Goal: Task Accomplishment & Management: Complete application form

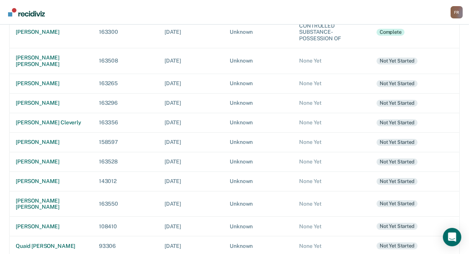
scroll to position [115, 0]
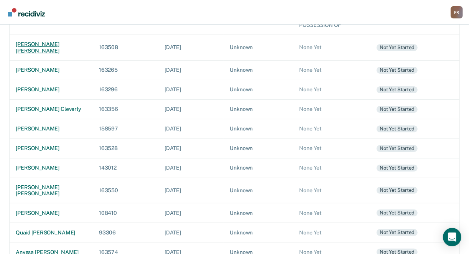
click at [38, 42] on div "[PERSON_NAME] [PERSON_NAME]" at bounding box center [51, 47] width 71 height 13
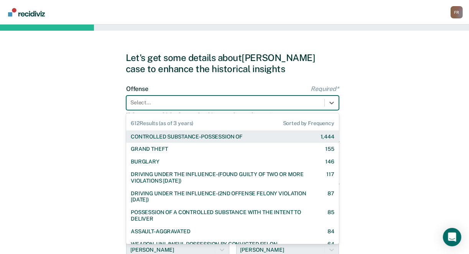
click at [167, 99] on div at bounding box center [225, 102] width 190 height 8
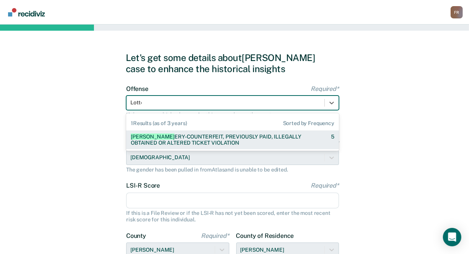
type input "[PERSON_NAME]"
click at [185, 144] on div "[PERSON_NAME] Y-COUNTERFEIT, PREVIOUSLY PAID, ILLEGALLY OBTAINED OR ALTERED TIC…" at bounding box center [224, 139] width 187 height 13
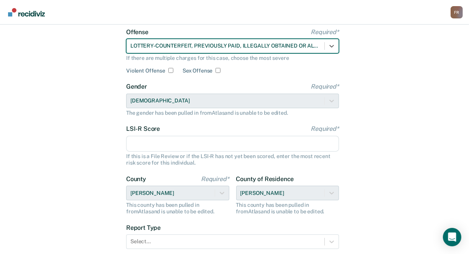
scroll to position [77, 0]
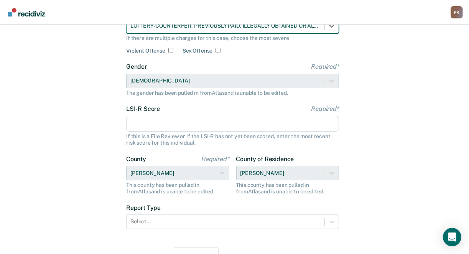
click at [150, 123] on input "LSI-R Score Required*" at bounding box center [232, 124] width 213 height 16
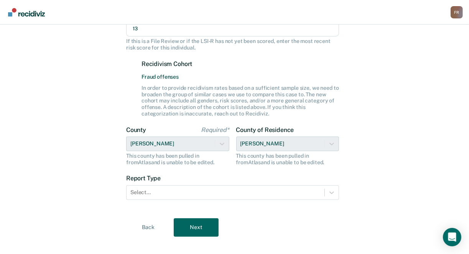
scroll to position [182, 0]
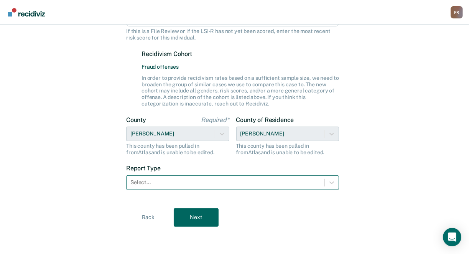
type input "13"
click at [161, 182] on div at bounding box center [225, 182] width 190 height 8
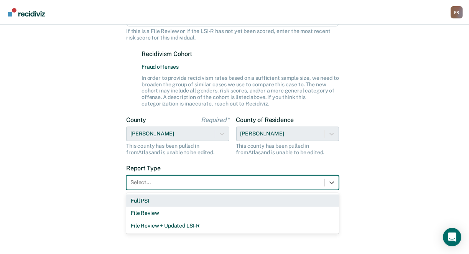
click at [157, 200] on div "Full PSI" at bounding box center [232, 200] width 213 height 13
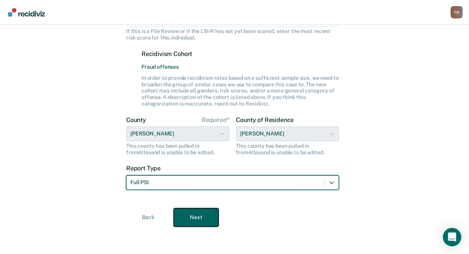
click at [199, 214] on button "Next" at bounding box center [196, 217] width 45 height 18
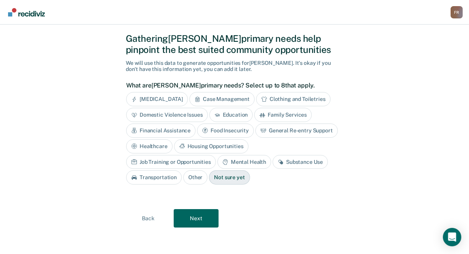
click at [216, 102] on div "Case Management" at bounding box center [221, 99] width 65 height 14
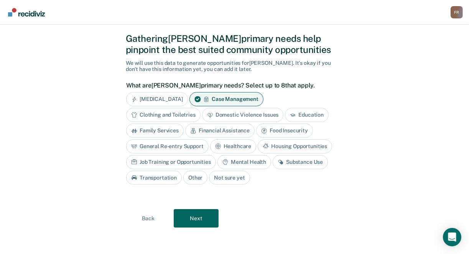
click at [249, 161] on div "Mental Health" at bounding box center [244, 162] width 54 height 14
click at [194, 220] on button "Next" at bounding box center [196, 218] width 45 height 18
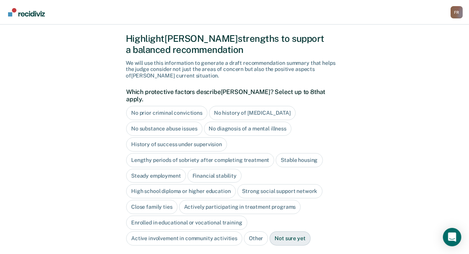
click at [238, 107] on div "No history of [MEDICAL_DATA]" at bounding box center [252, 113] width 87 height 14
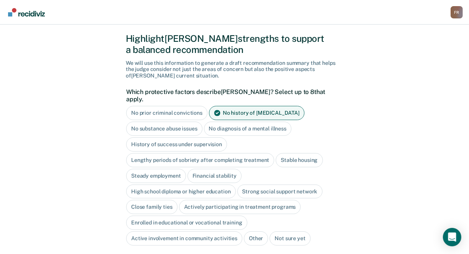
click at [172, 123] on div "No substance abuse issues" at bounding box center [164, 128] width 76 height 14
click at [172, 123] on div "No substance abuse issues" at bounding box center [168, 128] width 85 height 14
click at [165, 138] on div "History of success under supervision" at bounding box center [176, 144] width 101 height 14
click at [285, 153] on div "Stable housing" at bounding box center [298, 160] width 47 height 14
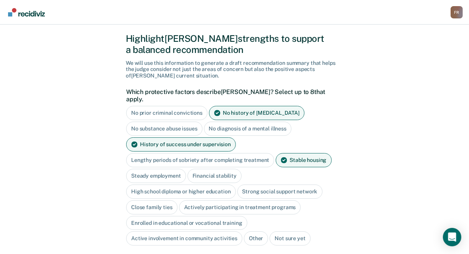
click at [162, 172] on div "Steady employment" at bounding box center [156, 176] width 60 height 14
click at [258, 185] on div "Strong social support network" at bounding box center [279, 191] width 85 height 14
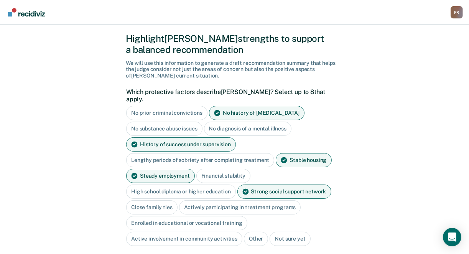
click at [154, 200] on div "Close family ties" at bounding box center [151, 207] width 51 height 14
click at [184, 231] on div "Active involvement in community activities" at bounding box center [184, 238] width 116 height 14
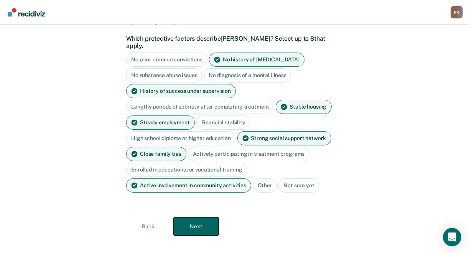
click at [195, 218] on button "Next" at bounding box center [196, 226] width 45 height 18
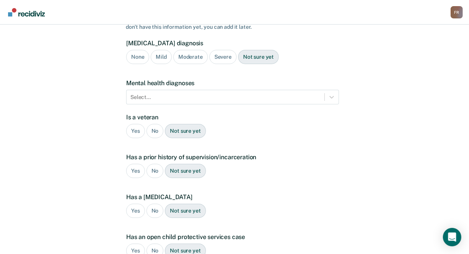
scroll to position [175, 0]
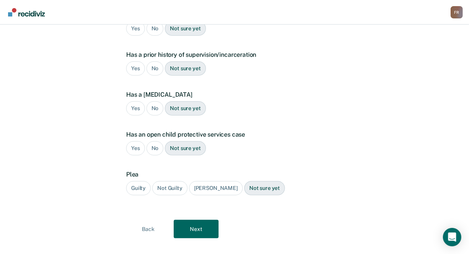
click at [129, 61] on div "Yes" at bounding box center [135, 68] width 19 height 14
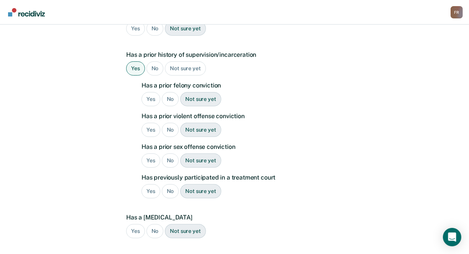
click at [169, 92] on div "No" at bounding box center [170, 99] width 17 height 14
click at [169, 123] on div "No" at bounding box center [170, 130] width 17 height 14
click at [167, 153] on div "No" at bounding box center [170, 160] width 17 height 14
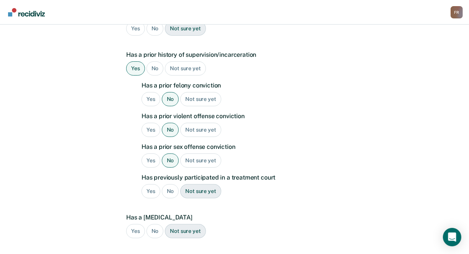
click at [169, 184] on div "No" at bounding box center [170, 191] width 17 height 14
click at [154, 224] on div "No" at bounding box center [154, 231] width 17 height 14
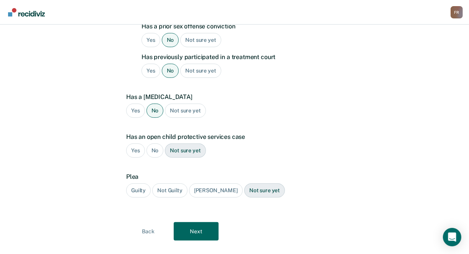
scroll to position [297, 0]
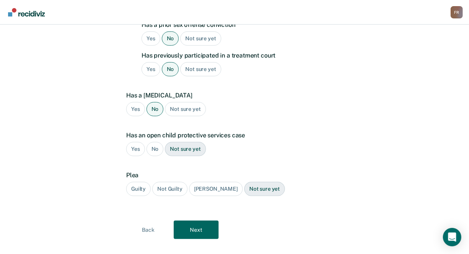
click at [154, 142] on div "No" at bounding box center [154, 149] width 17 height 14
click at [146, 182] on div "Guilty" at bounding box center [138, 189] width 25 height 14
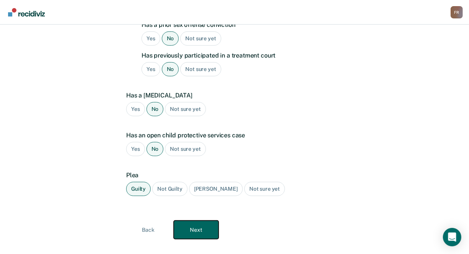
click at [195, 221] on button "Next" at bounding box center [196, 229] width 45 height 18
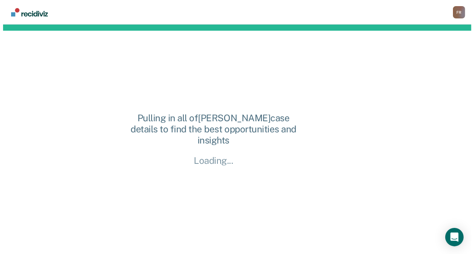
scroll to position [0, 0]
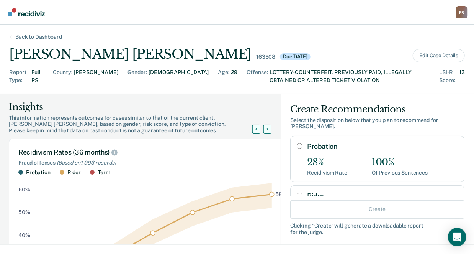
click at [297, 143] on input "Probation" at bounding box center [300, 146] width 6 height 6
radio input "true"
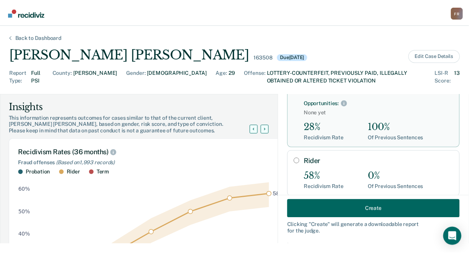
scroll to position [142, 0]
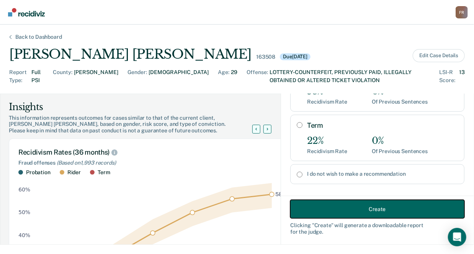
click at [365, 211] on button "Create" at bounding box center [377, 209] width 174 height 18
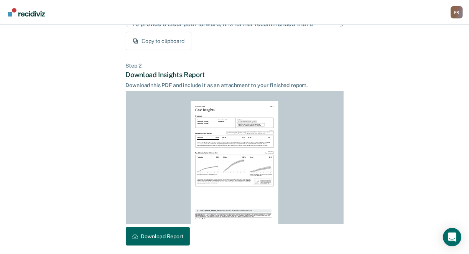
scroll to position [183, 0]
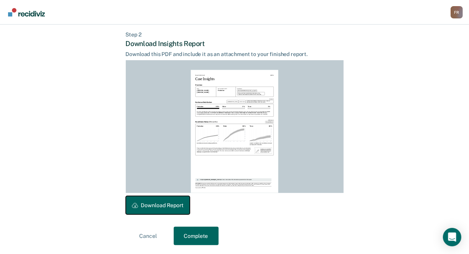
click at [164, 205] on button "Download Report" at bounding box center [158, 205] width 64 height 18
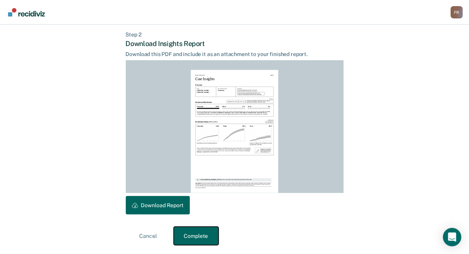
click at [178, 233] on button "Complete" at bounding box center [196, 235] width 45 height 18
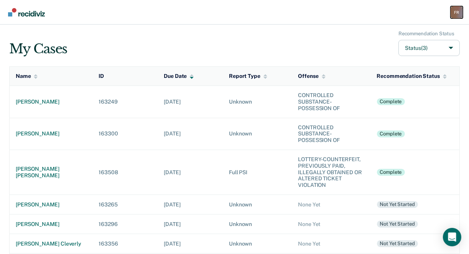
click at [451, 16] on div "F R" at bounding box center [456, 12] width 12 height 12
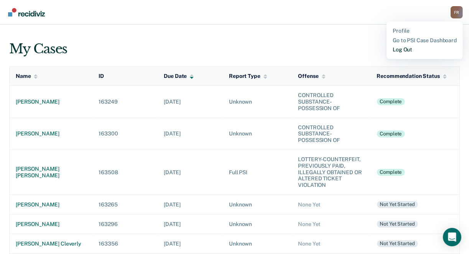
click at [405, 52] on link "Log Out" at bounding box center [424, 49] width 64 height 7
